Goal: Contribute content: Add original content to the website for others to see

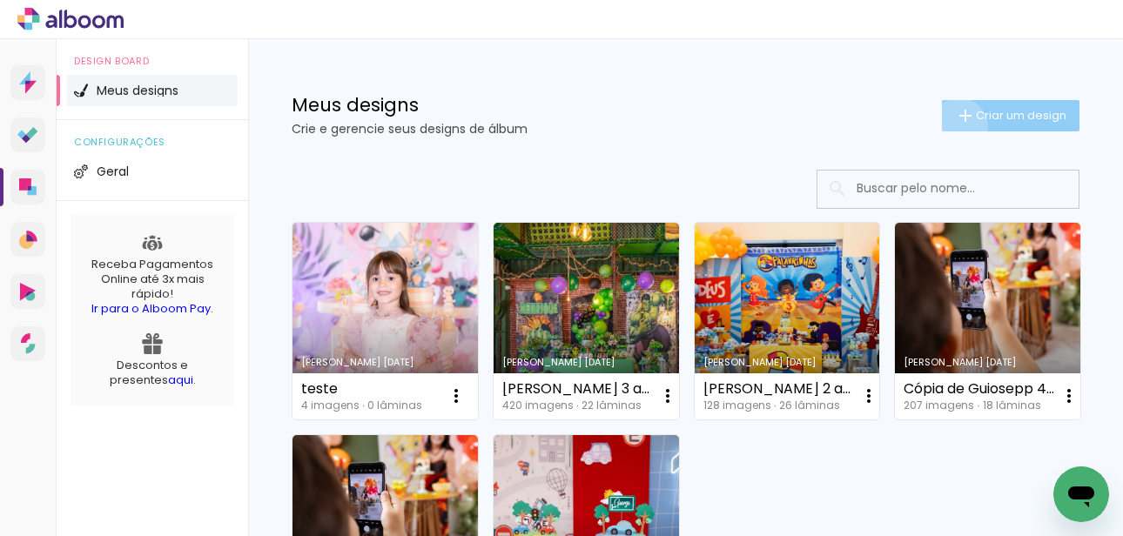
click at [956, 126] on paper-button "Criar um design" at bounding box center [1011, 115] width 138 height 31
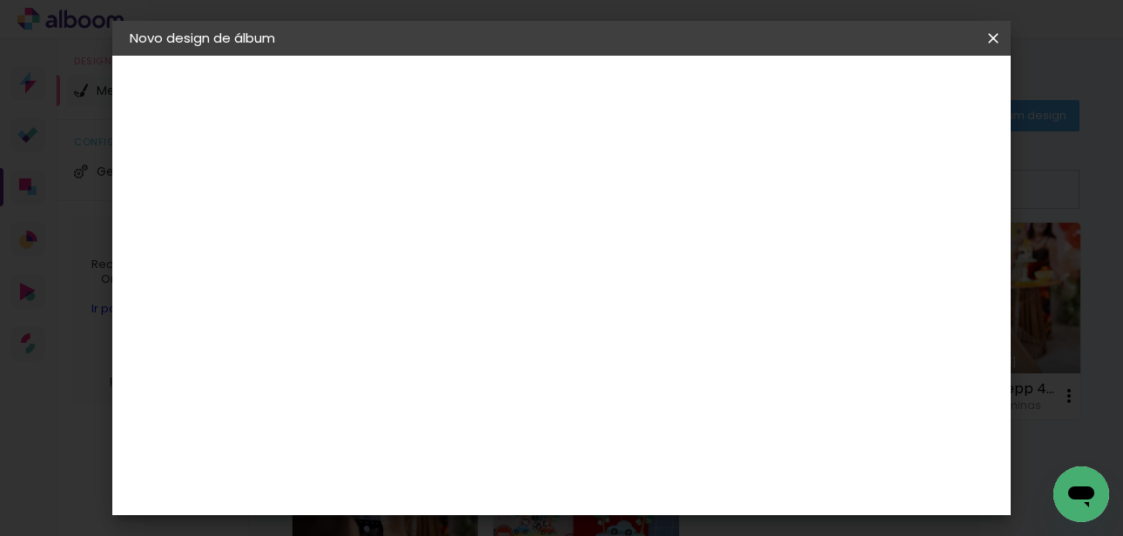
click at [414, 239] on input at bounding box center [414, 233] width 0 height 27
type input "ANIVERSÁRIO [PERSON_NAME] 1 ANO"
type paper-input "ANIVERSÁRIO [PERSON_NAME] 1 ANO"
click at [593, 106] on paper-button "Avançar" at bounding box center [549, 92] width 85 height 30
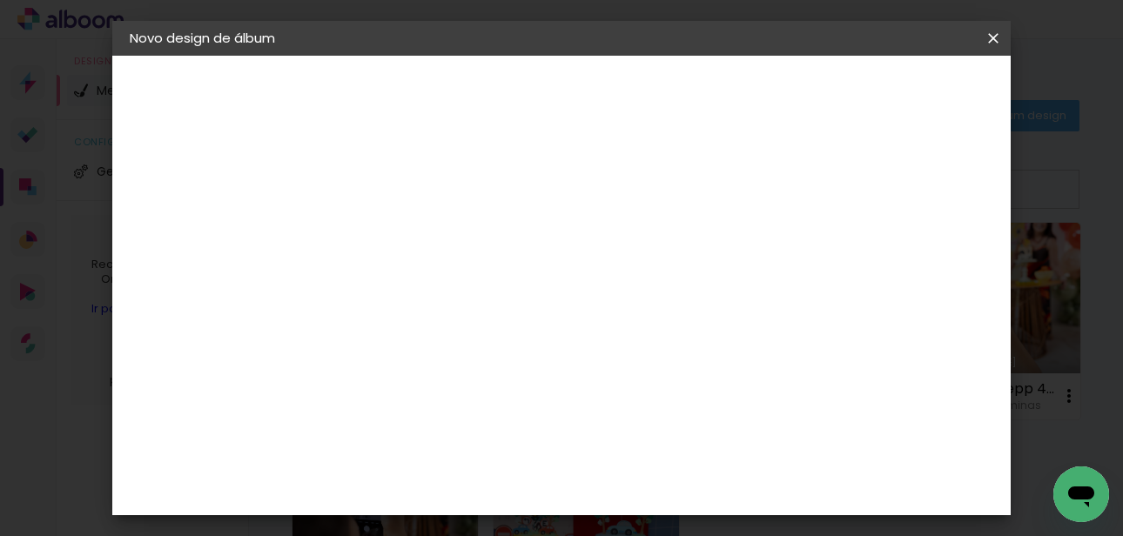
click at [533, 258] on input "[GEOGRAPHIC_DATA]" at bounding box center [452, 255] width 162 height 22
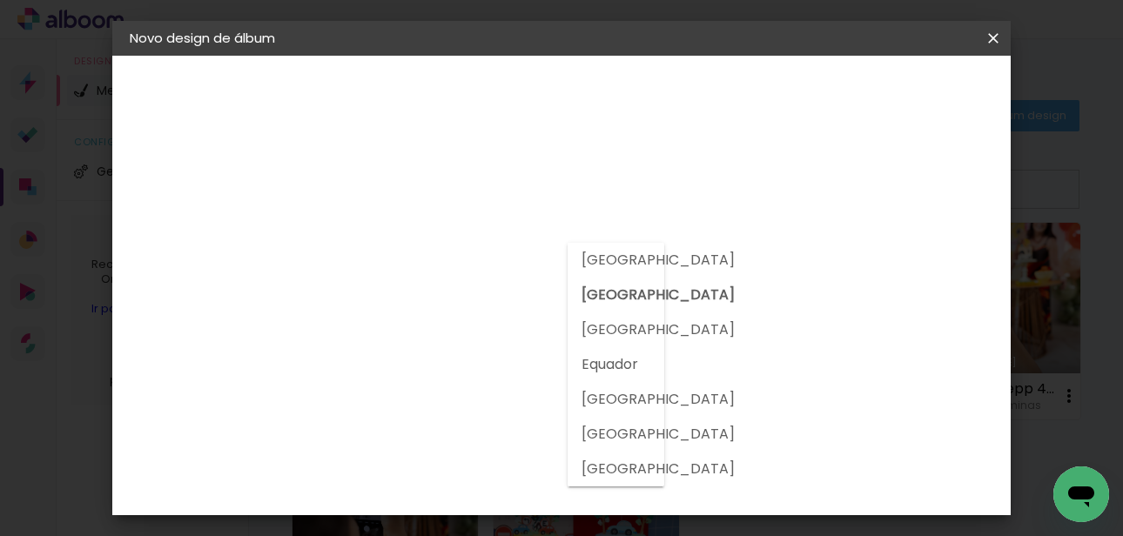
click at [522, 240] on paper-input-container "País de atuação Brasil" at bounding box center [459, 255] width 188 height 39
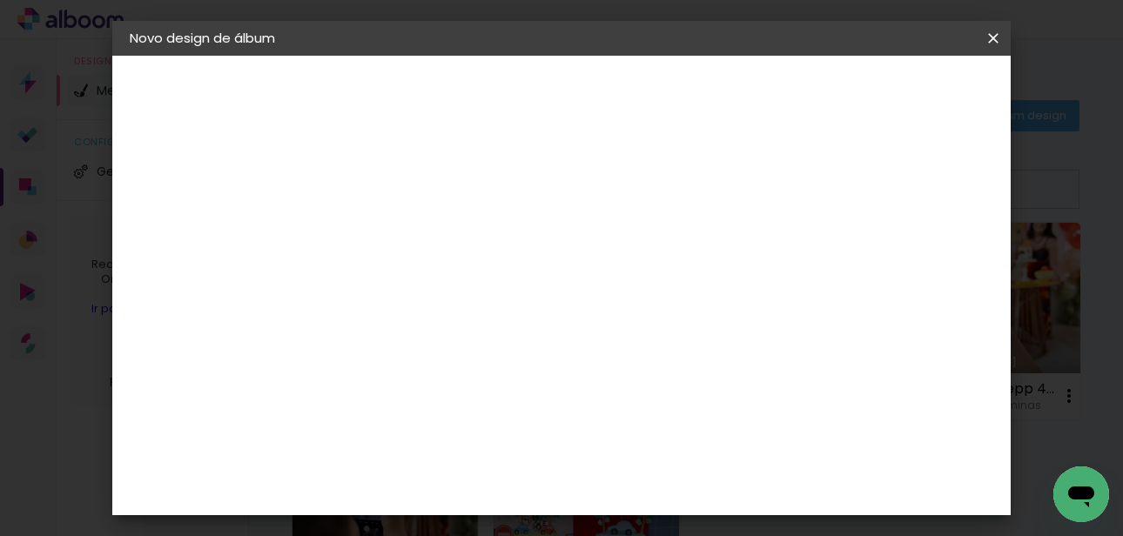
scroll to position [4545, 0]
click at [766, 107] on header "Fornecedor Escolha um fornecedor ou avance com o tamanho livre. Voltar Avançar" at bounding box center [552, 108] width 427 height 104
click at [0, 0] on slot "Avançar" at bounding box center [0, 0] width 0 height 0
click at [482, 297] on input "text" at bounding box center [448, 303] width 68 height 27
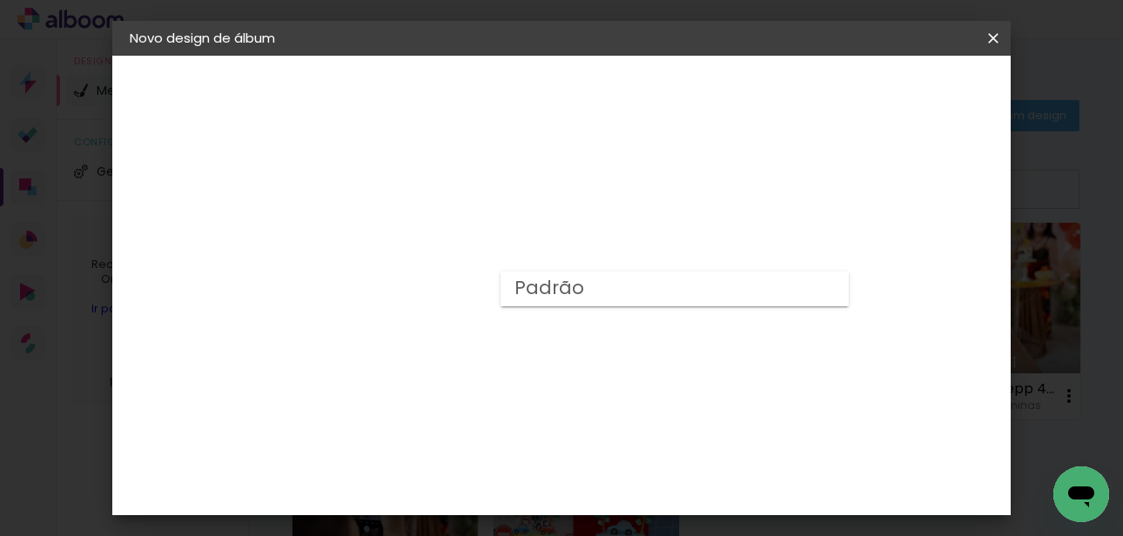
click at [662, 297] on paper-item "Padrão" at bounding box center [674, 289] width 348 height 35
type input "Padrão"
click at [0, 0] on slot "Avançar" at bounding box center [0, 0] width 0 height 0
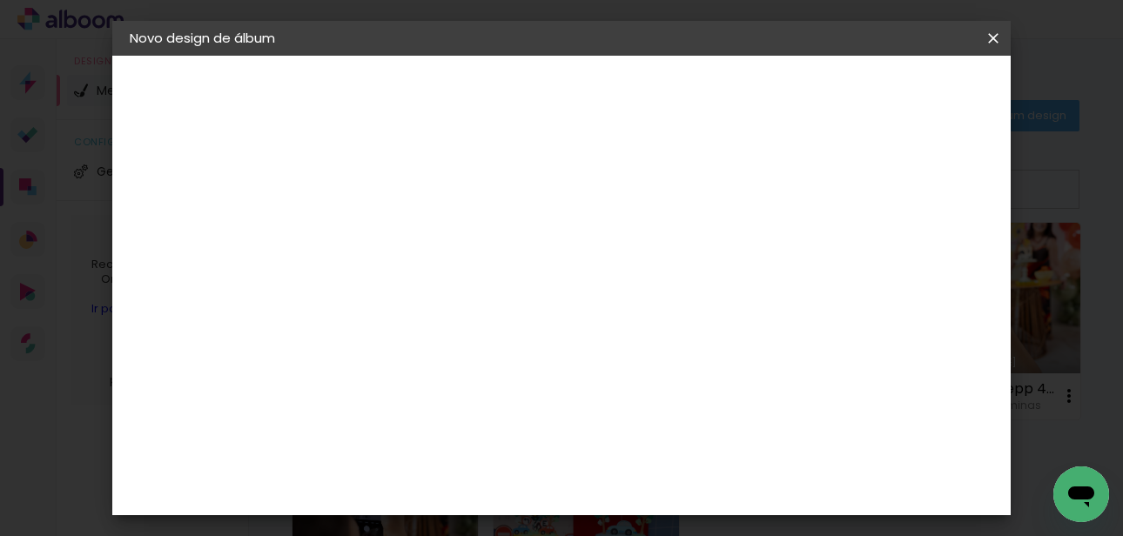
click at [616, 373] on div at bounding box center [586, 364] width 60 height 91
click at [690, 94] on span "Iniciar design" at bounding box center [670, 98] width 40 height 24
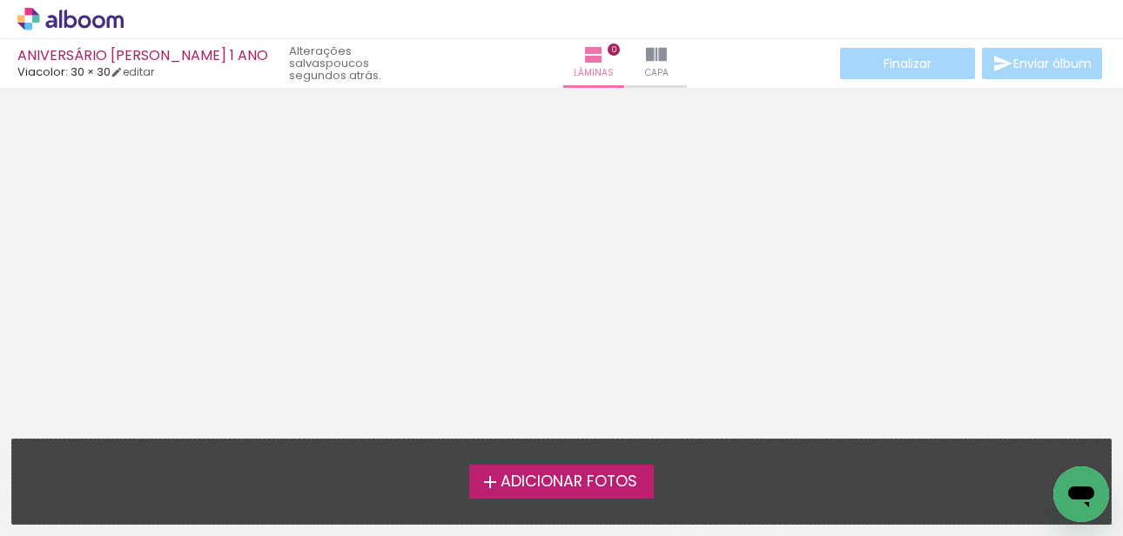
click at [583, 481] on span "Adicionar Fotos" at bounding box center [568, 482] width 137 height 16
click at [0, 0] on input "file" at bounding box center [0, 0] width 0 height 0
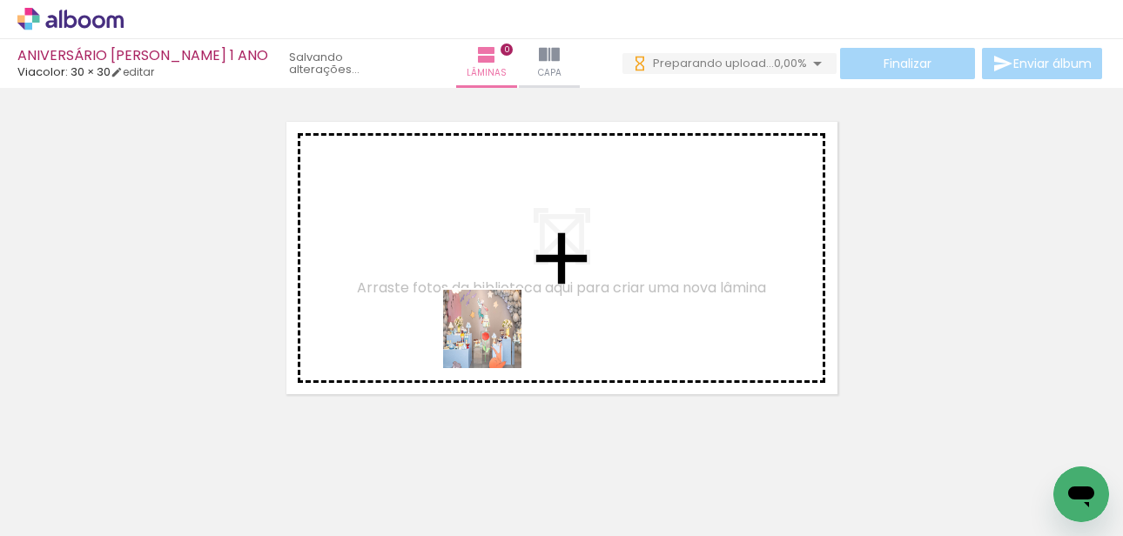
drag, startPoint x: 205, startPoint y: 490, endPoint x: 526, endPoint y: 310, distance: 367.5
click at [526, 310] on quentale-workspace at bounding box center [561, 268] width 1123 height 536
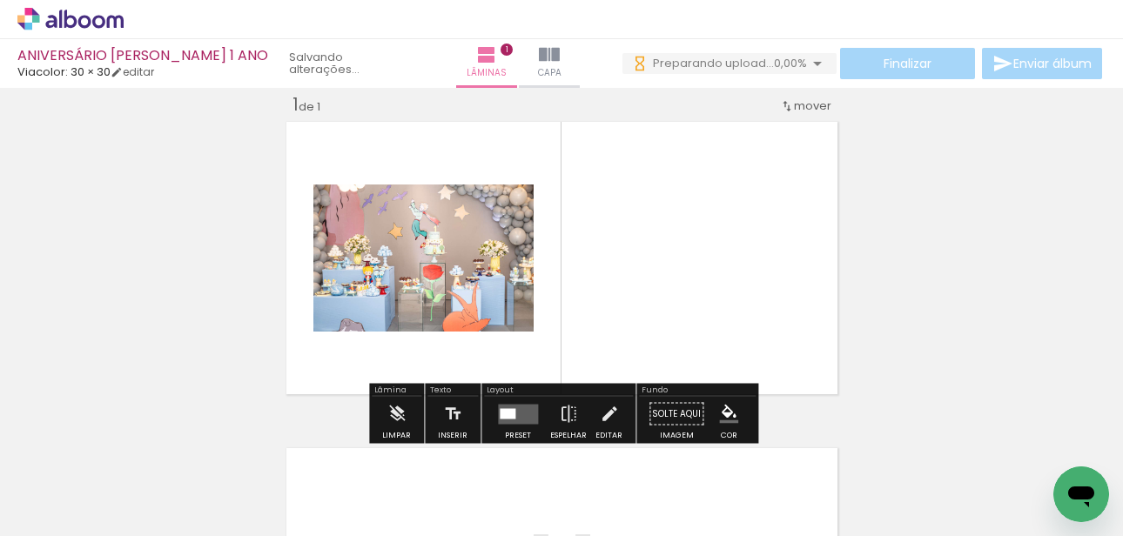
scroll to position [22, 0]
click at [524, 421] on quentale-layouter at bounding box center [518, 414] width 40 height 20
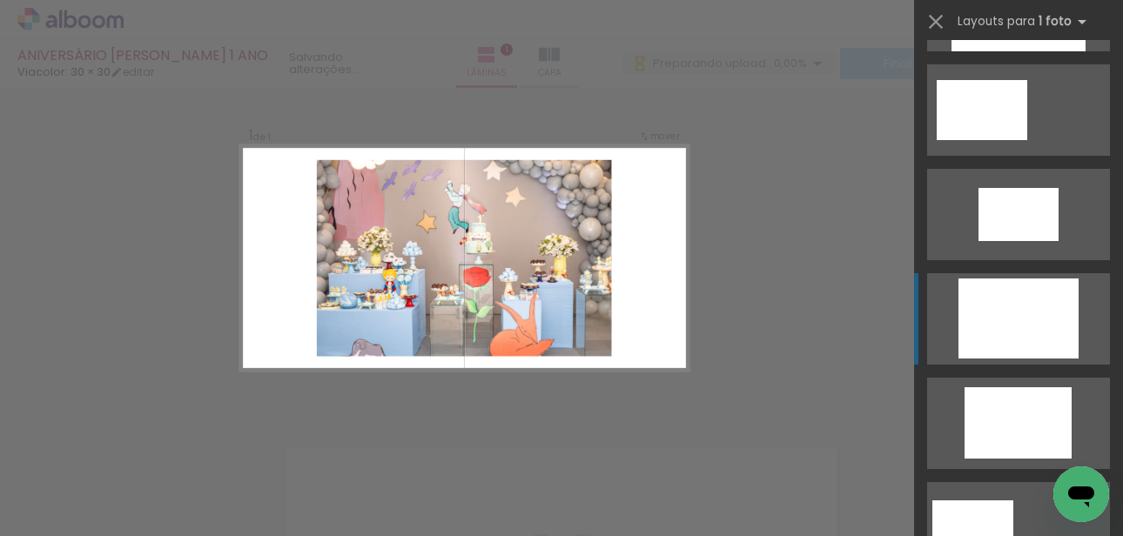
scroll to position [0, 0]
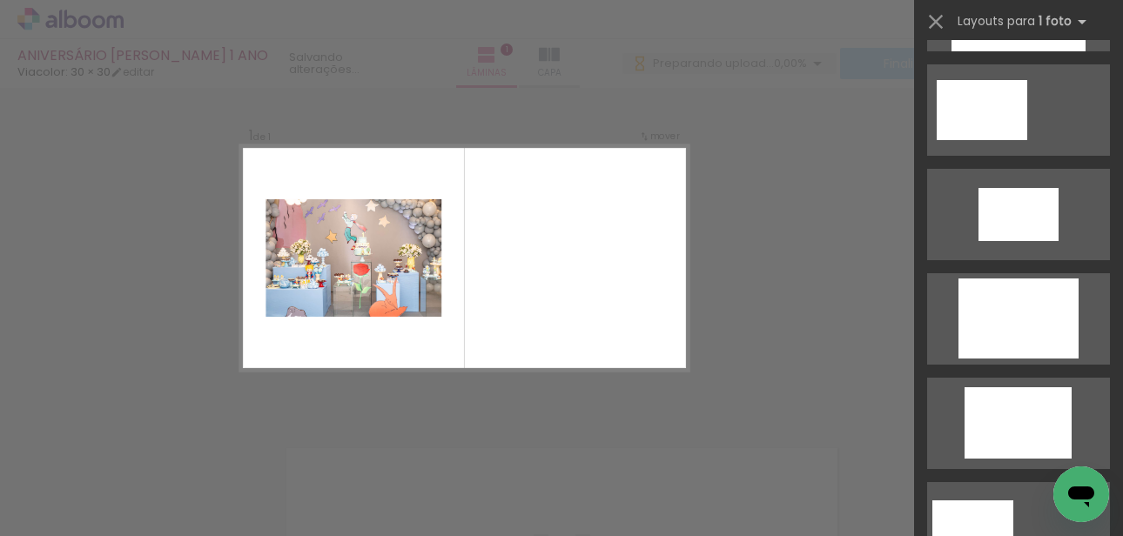
click at [821, 309] on div "Confirmar Cancelar" at bounding box center [561, 413] width 1123 height 695
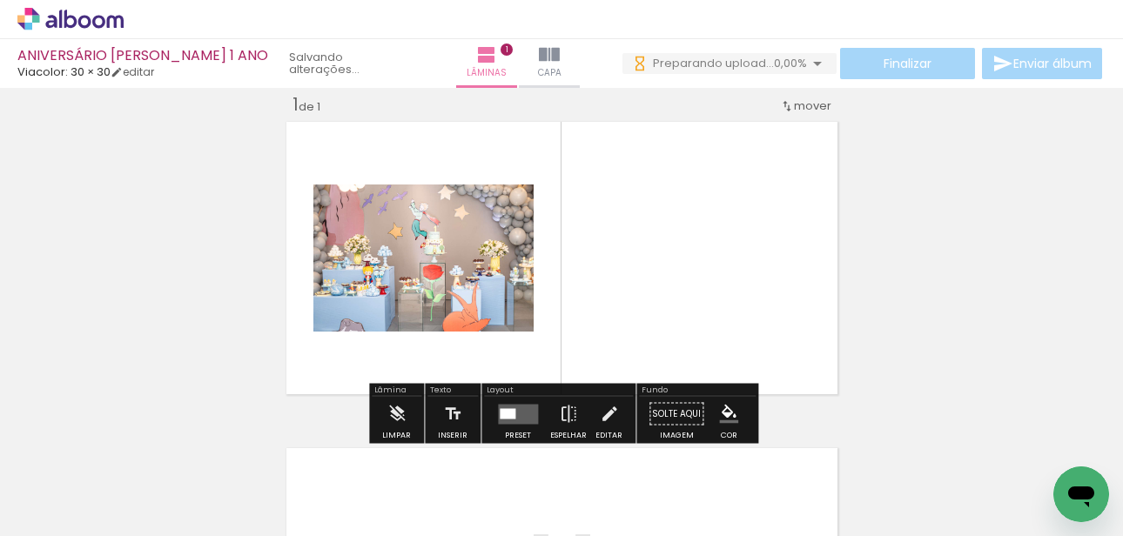
click at [482, 279] on quentale-photo at bounding box center [423, 258] width 220 height 147
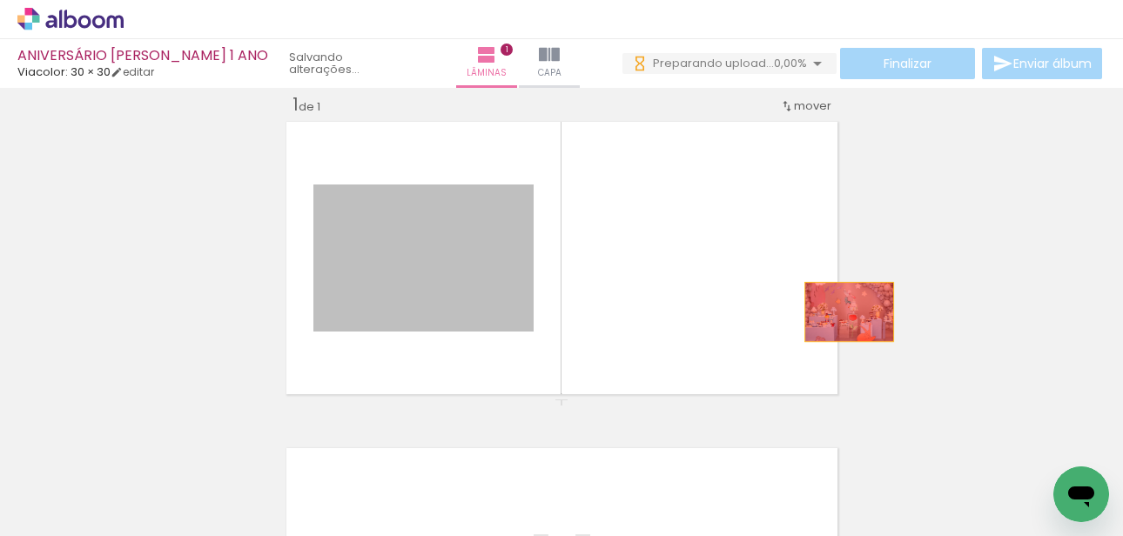
drag, startPoint x: 469, startPoint y: 298, endPoint x: 860, endPoint y: 306, distance: 390.9
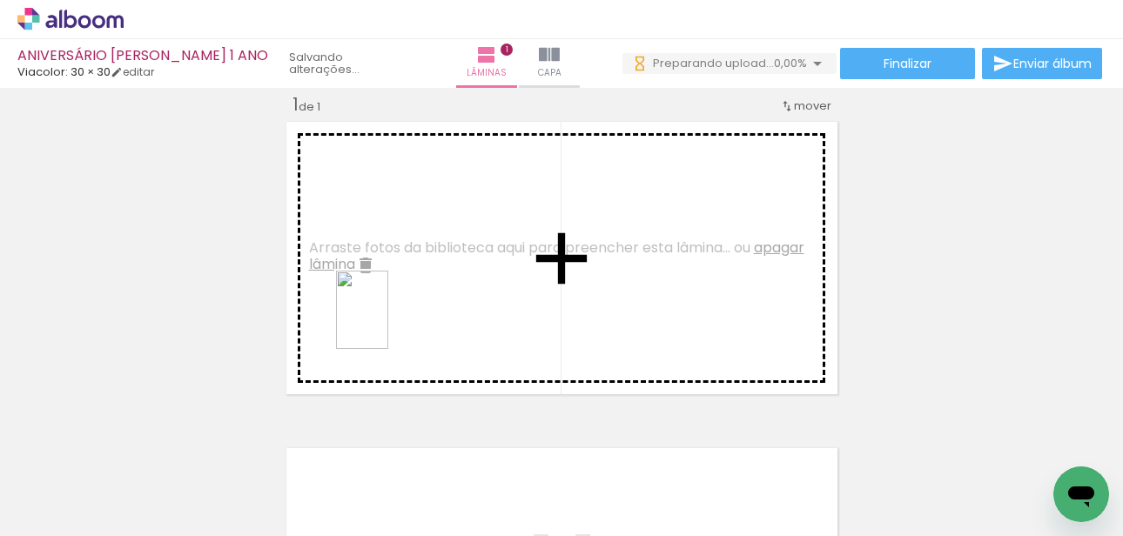
drag, startPoint x: 269, startPoint y: 502, endPoint x: 408, endPoint y: 290, distance: 254.0
click at [408, 290] on quentale-workspace at bounding box center [561, 268] width 1123 height 536
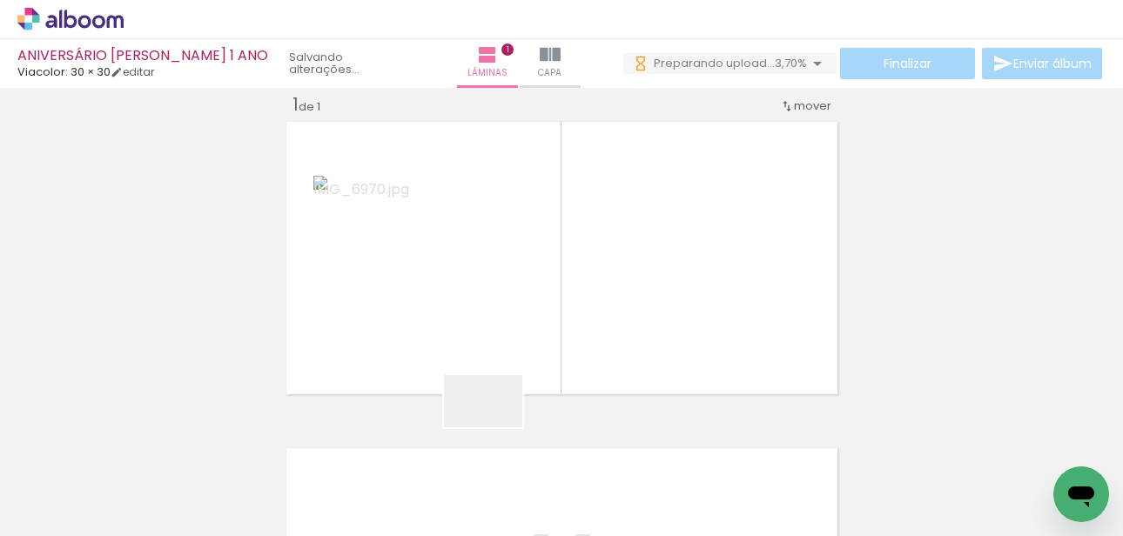
drag, startPoint x: 461, startPoint y: 502, endPoint x: 568, endPoint y: 295, distance: 233.2
click at [568, 295] on quentale-workspace at bounding box center [561, 268] width 1123 height 536
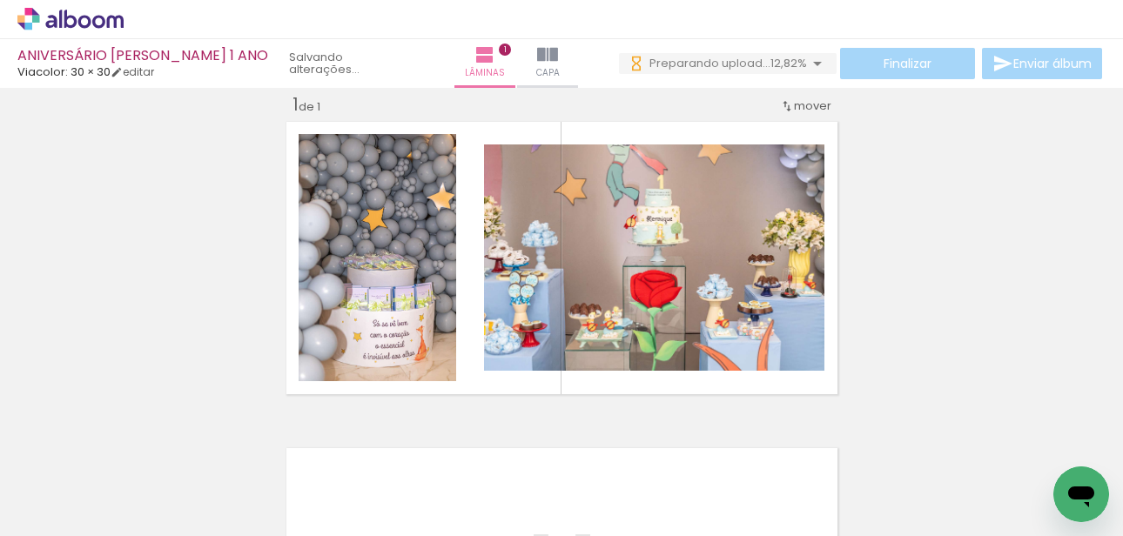
scroll to position [0, 1693]
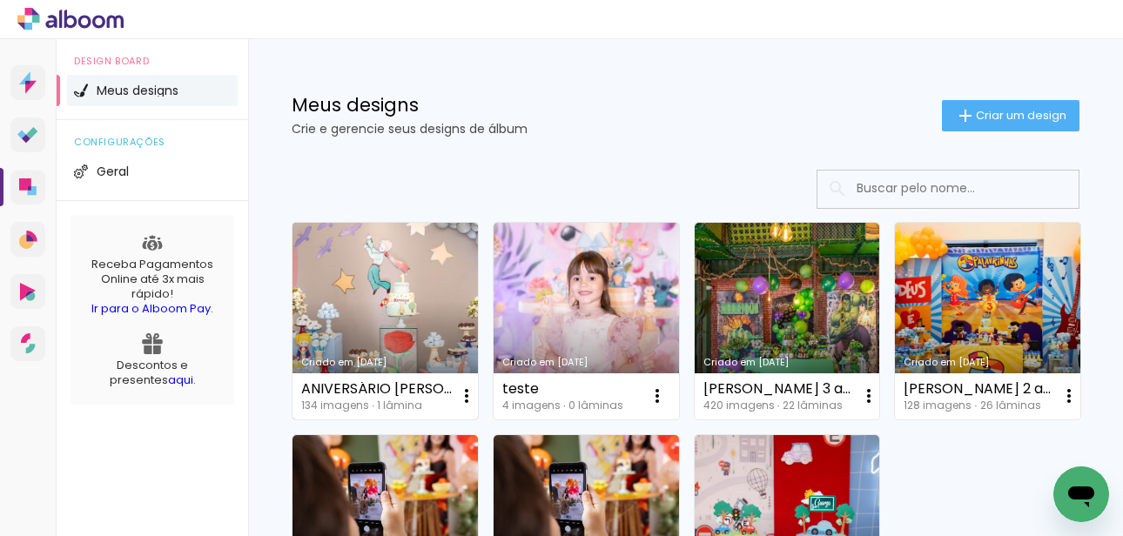
click at [366, 288] on link "Criado em [DATE]" at bounding box center [384, 321] width 185 height 197
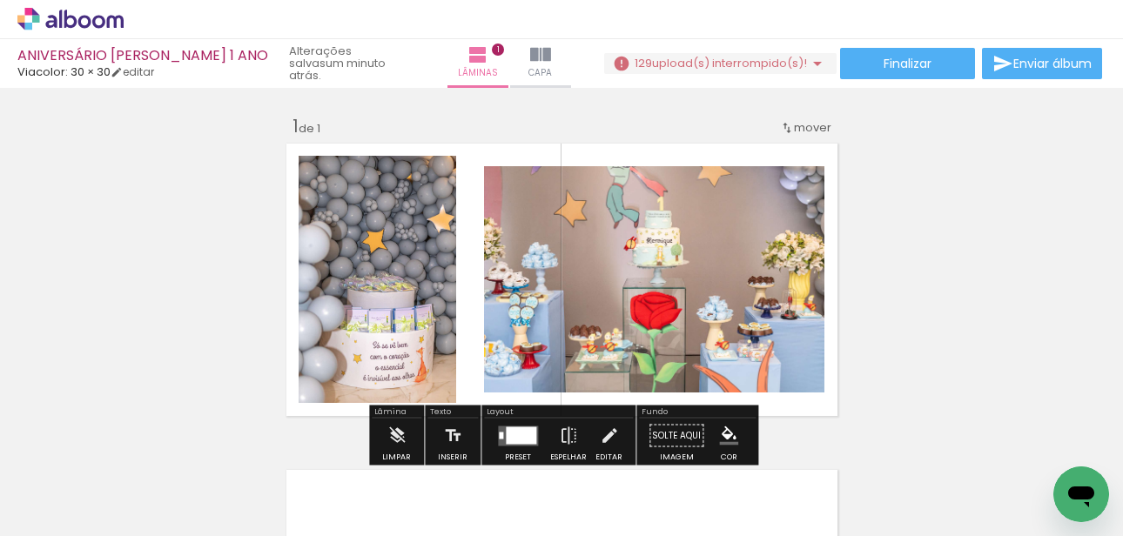
click at [729, 50] on div "Finalizar Enviar álbum" at bounding box center [854, 63] width 501 height 31
click at [729, 58] on span "upload(s) interrompido(s)!" at bounding box center [729, 63] width 155 height 17
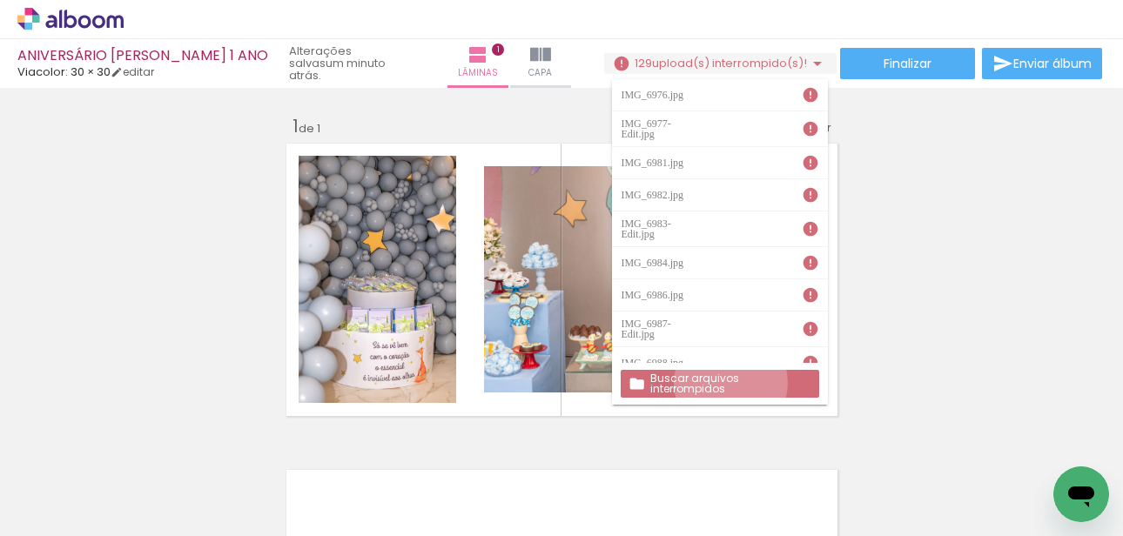
click at [0, 0] on slot "Buscar arquivos interrompidos" at bounding box center [0, 0] width 0 height 0
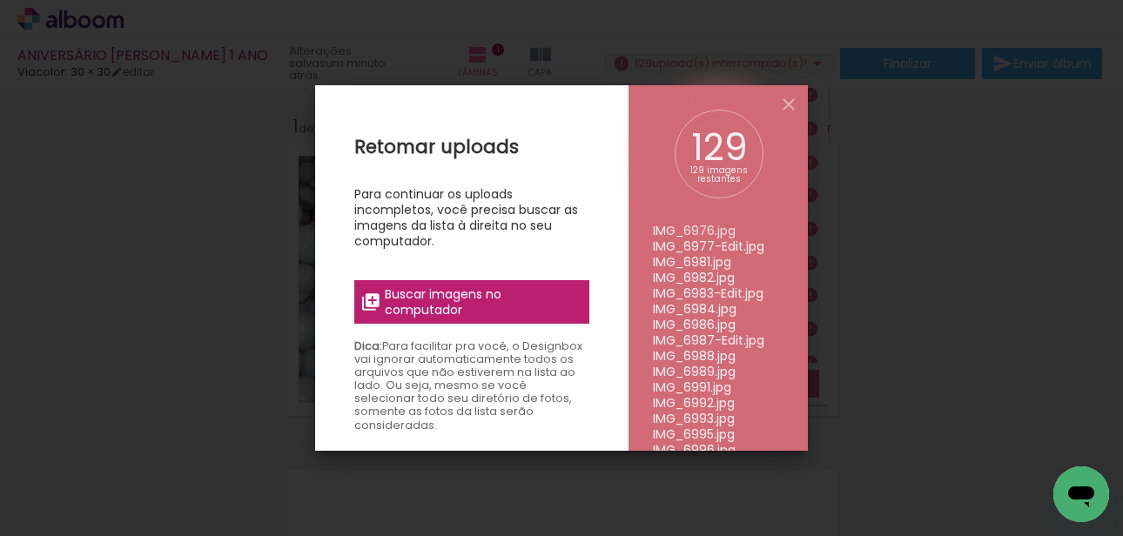
click at [552, 292] on span "Buscar imagens no computador" at bounding box center [482, 301] width 194 height 31
click at [0, 0] on input "file" at bounding box center [0, 0] width 0 height 0
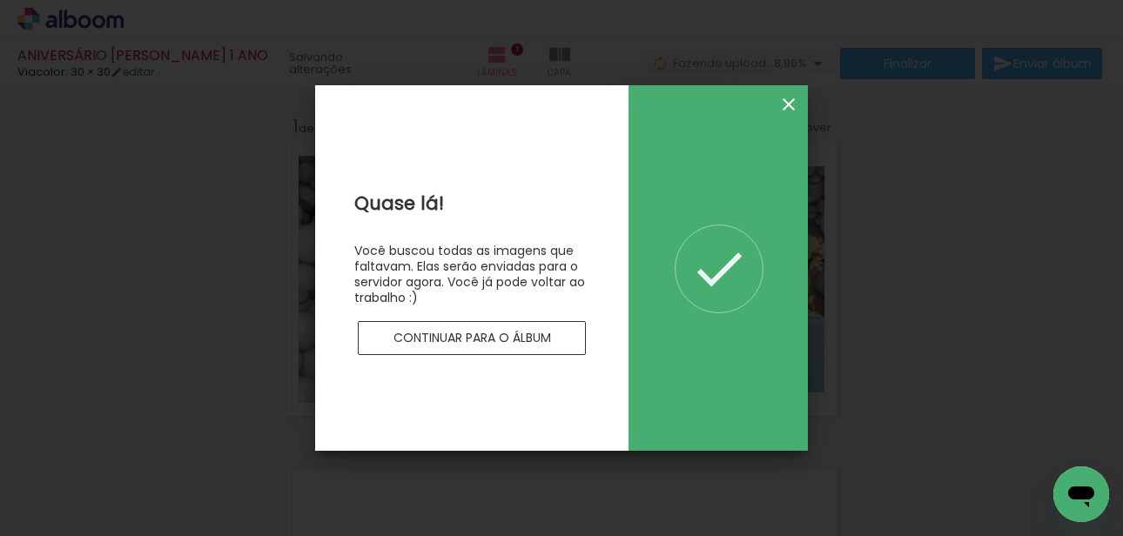
click at [789, 104] on iron-icon at bounding box center [788, 104] width 21 height 21
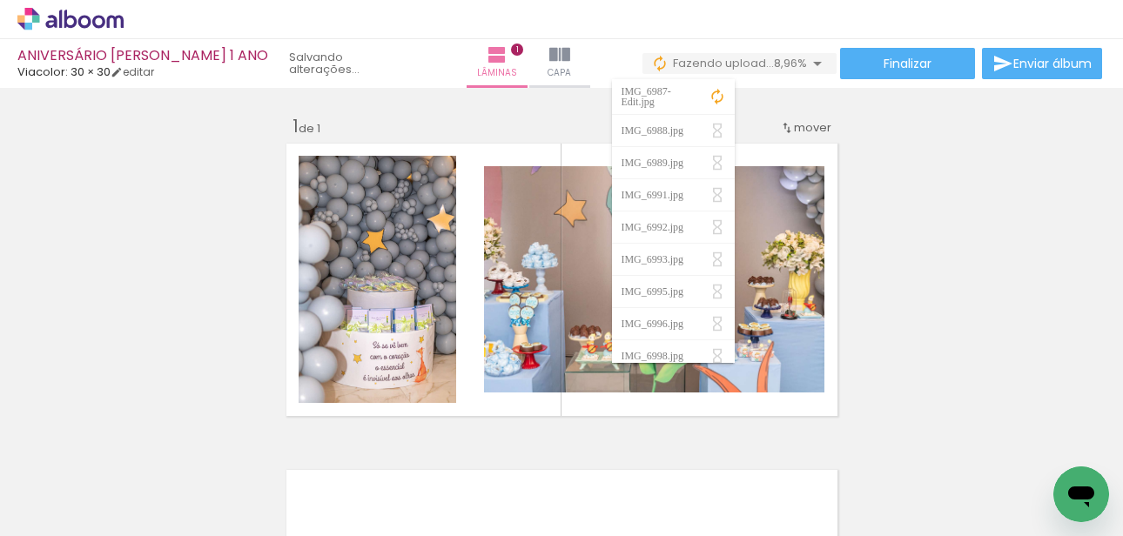
click at [789, 104] on div "Inserir lâmina 1 de 1" at bounding box center [561, 421] width 1123 height 654
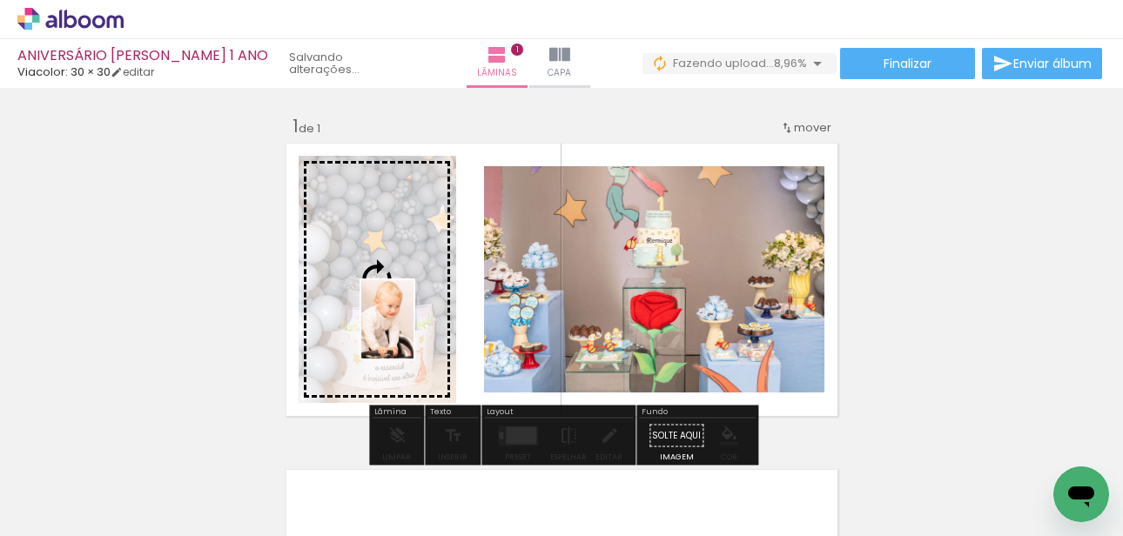
drag, startPoint x: 574, startPoint y: 491, endPoint x: 413, endPoint y: 332, distance: 225.3
click at [413, 332] on quentale-workspace at bounding box center [561, 268] width 1123 height 536
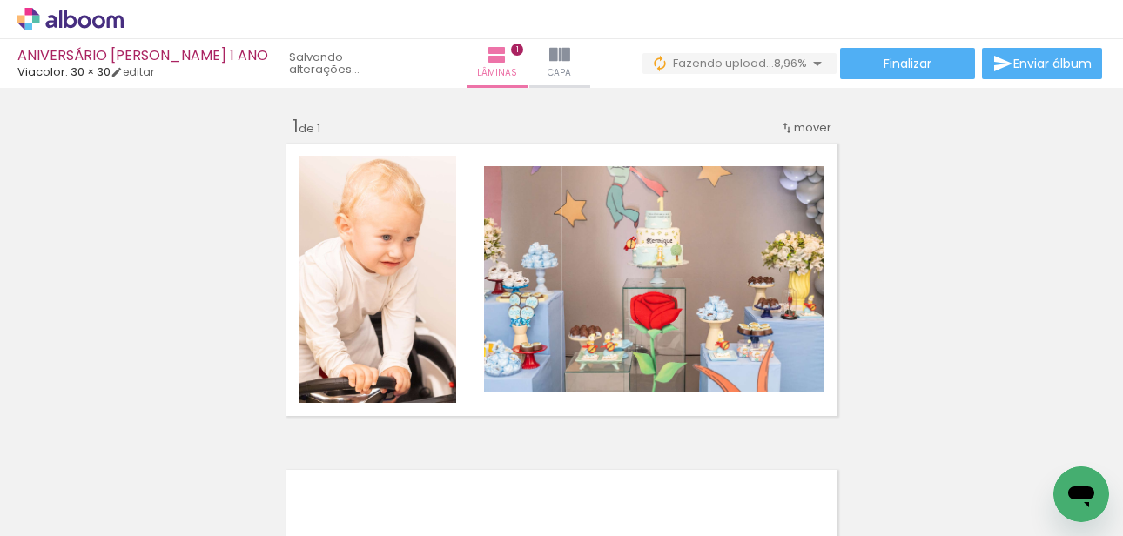
scroll to position [0, 705]
drag, startPoint x: 641, startPoint y: 499, endPoint x: 640, endPoint y: 356, distance: 142.7
click at [641, 356] on quentale-workspace at bounding box center [561, 268] width 1123 height 536
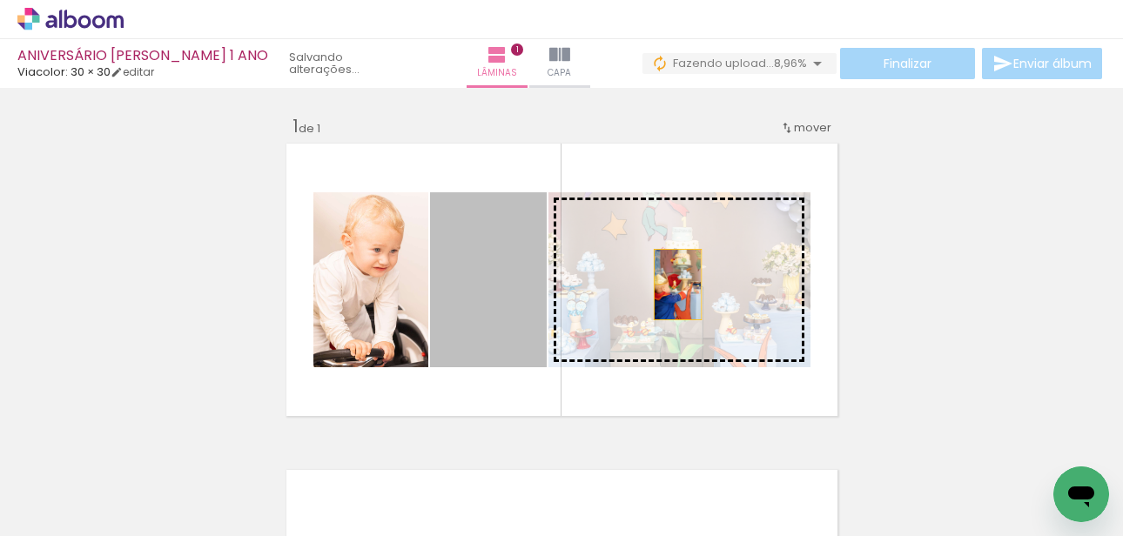
drag, startPoint x: 451, startPoint y: 283, endPoint x: 814, endPoint y: 272, distance: 363.1
click at [814, 272] on quentale-layouter at bounding box center [561, 279] width 561 height 283
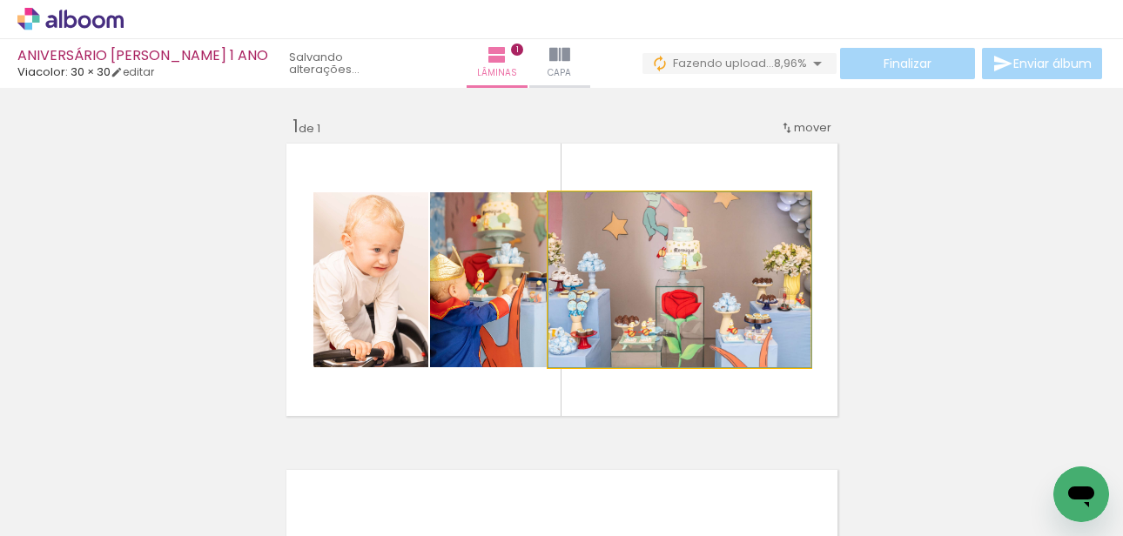
drag, startPoint x: 726, startPoint y: 312, endPoint x: 975, endPoint y: 299, distance: 249.3
click at [975, 299] on div "Inserir lâmina 1 de 1" at bounding box center [561, 421] width 1123 height 654
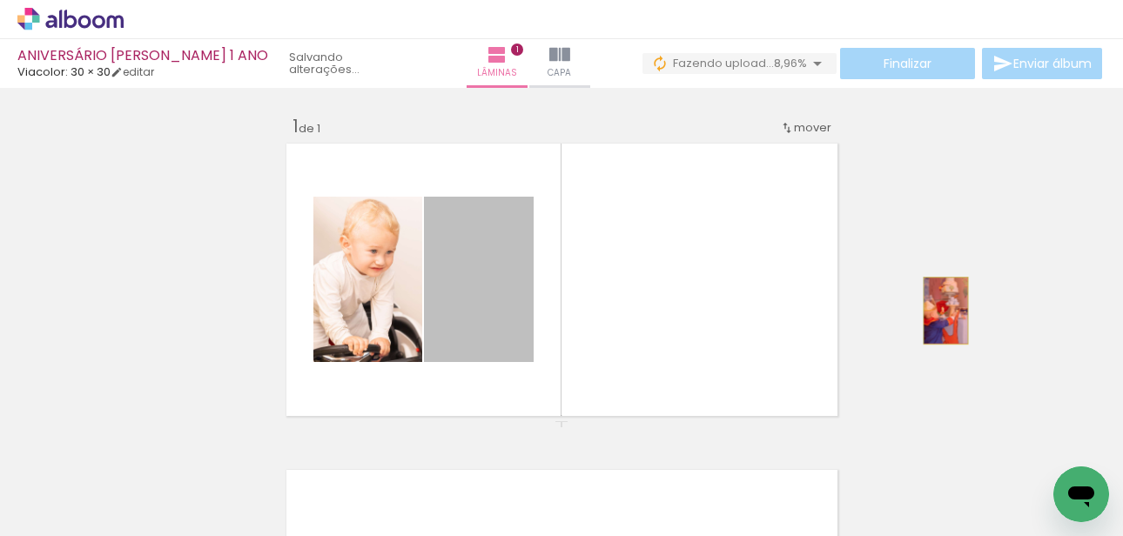
drag, startPoint x: 471, startPoint y: 324, endPoint x: 942, endPoint y: 306, distance: 471.2
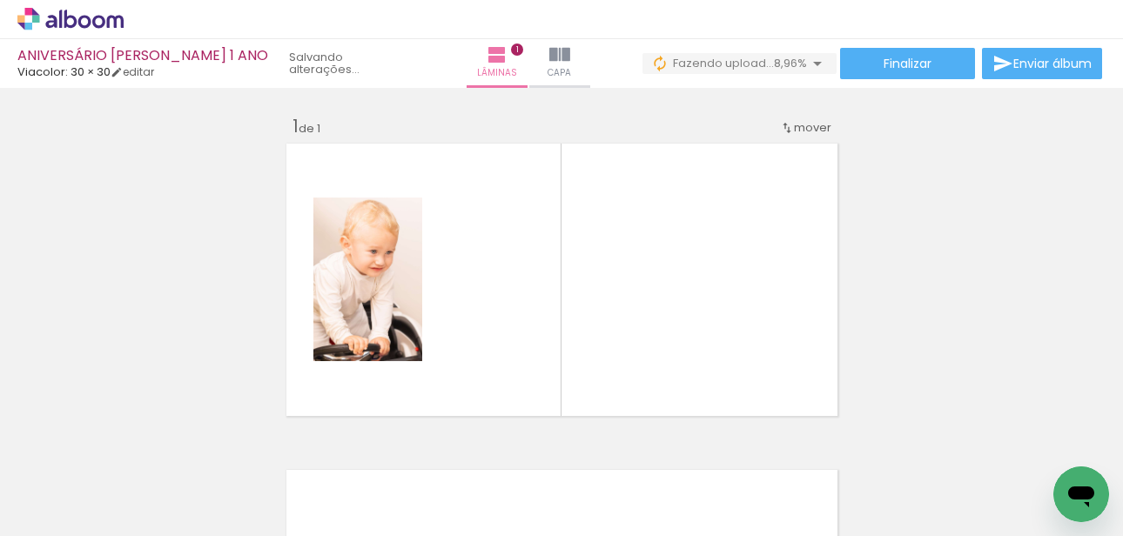
scroll to position [0, 2024]
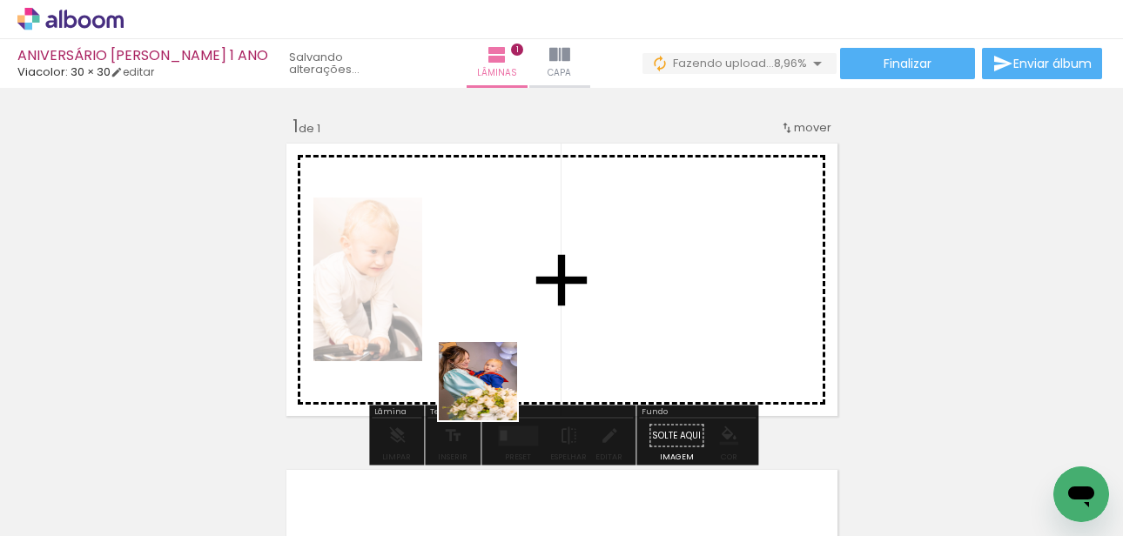
drag, startPoint x: 218, startPoint y: 493, endPoint x: 616, endPoint y: 306, distance: 439.2
click at [602, 319] on quentale-workspace at bounding box center [561, 268] width 1123 height 536
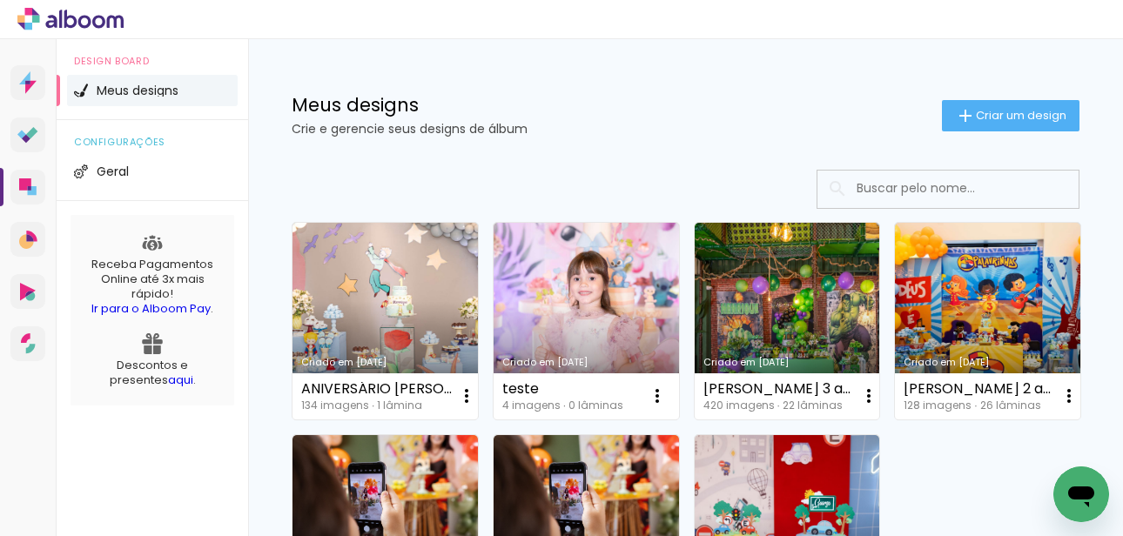
click at [420, 276] on link "Criado em [DATE]" at bounding box center [384, 321] width 185 height 197
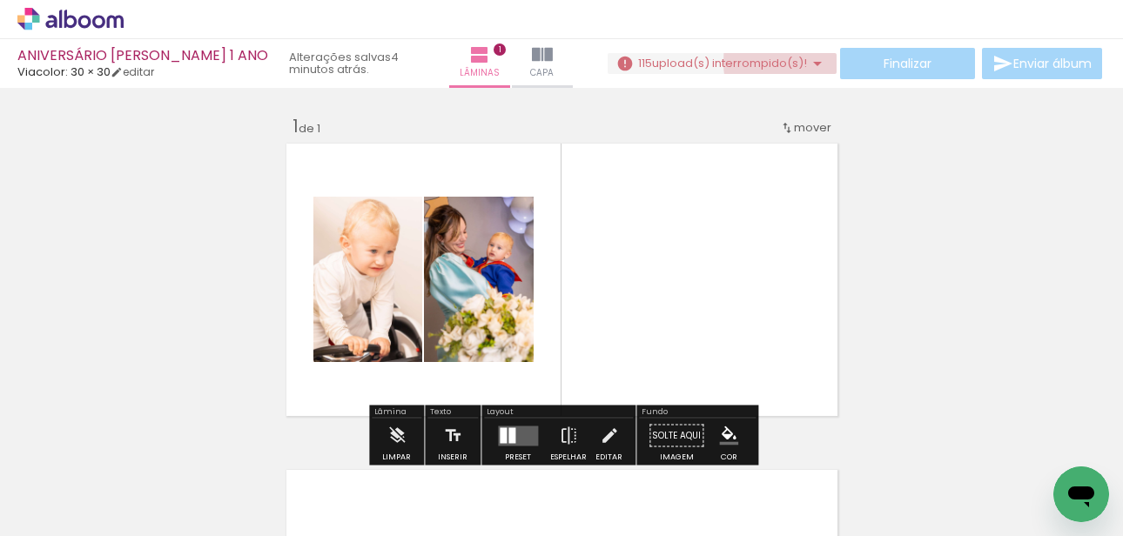
click at [809, 62] on iron-icon at bounding box center [817, 63] width 21 height 21
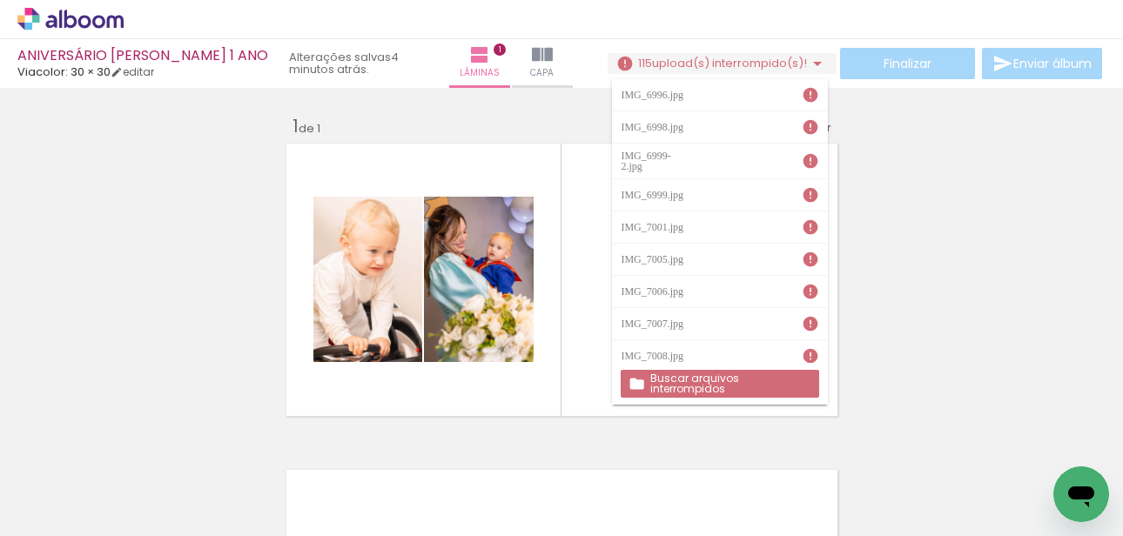
click at [0, 0] on slot "Buscar arquivos interrompidos" at bounding box center [0, 0] width 0 height 0
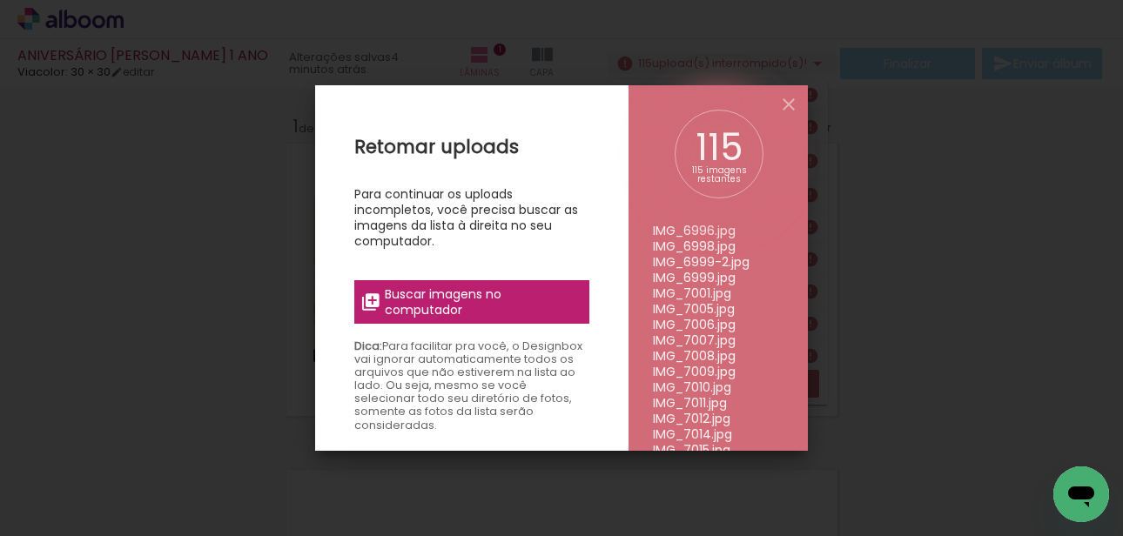
click at [520, 294] on span "Buscar imagens no computador" at bounding box center [482, 301] width 194 height 31
click at [0, 0] on input "file" at bounding box center [0, 0] width 0 height 0
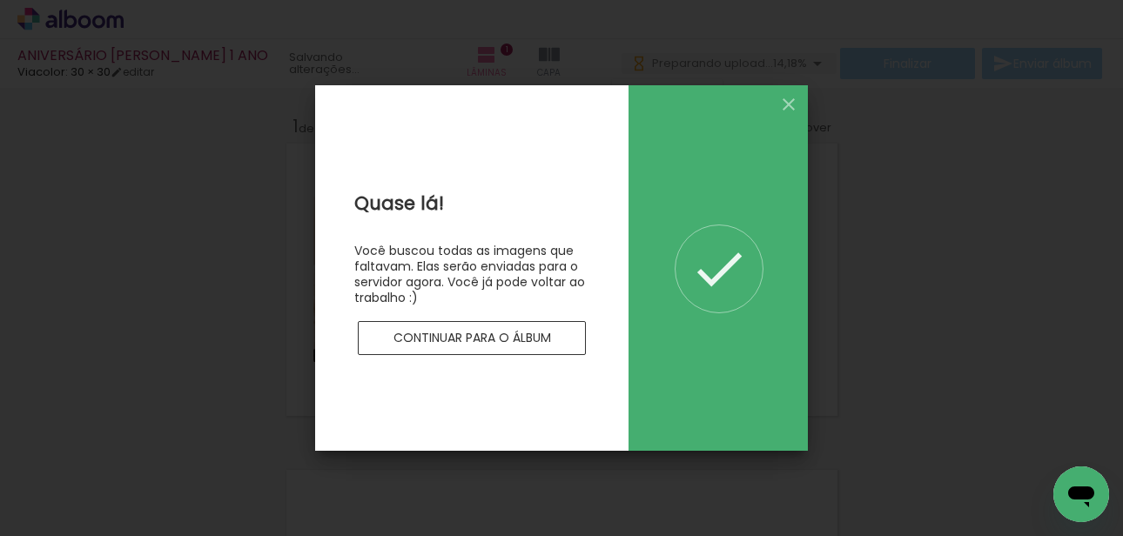
click at [0, 0] on slot "Continuar para o álbum" at bounding box center [0, 0] width 0 height 0
